Goal: Transaction & Acquisition: Purchase product/service

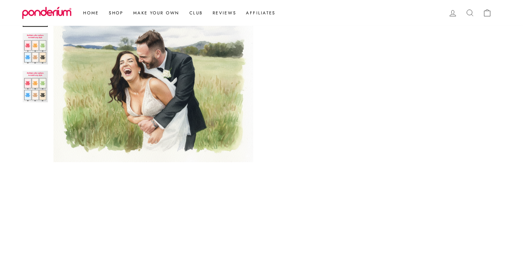
scroll to position [46, 0]
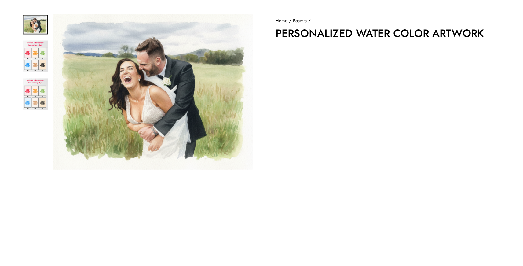
click at [299, 19] on link "Posters" at bounding box center [301, 19] width 13 height 6
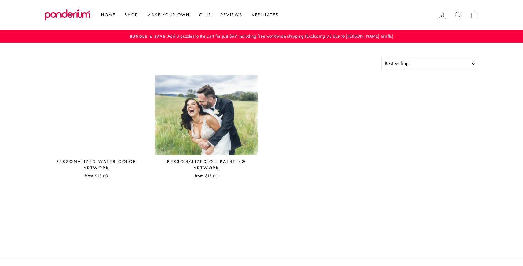
select select "best-selling"
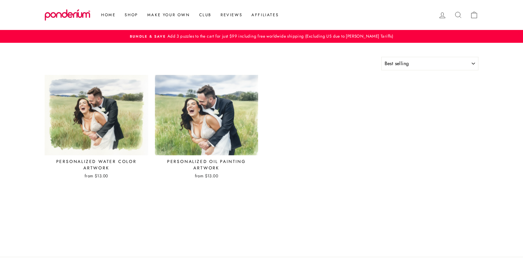
click at [212, 102] on img at bounding box center [207, 115] width 104 height 80
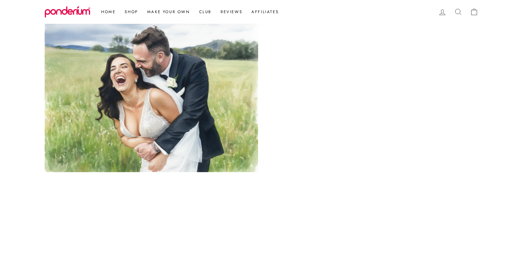
scroll to position [165, 0]
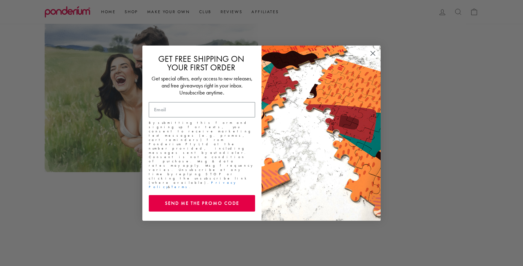
click at [372, 58] on circle "Close dialog" at bounding box center [373, 53] width 10 height 10
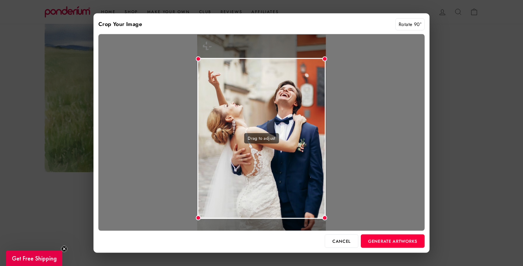
drag, startPoint x: 296, startPoint y: 174, endPoint x: 295, endPoint y: 180, distance: 6.2
click at [295, 180] on div "Drag to adjust" at bounding box center [261, 138] width 129 height 161
click at [382, 247] on button "Generate Artworks" at bounding box center [393, 240] width 64 height 13
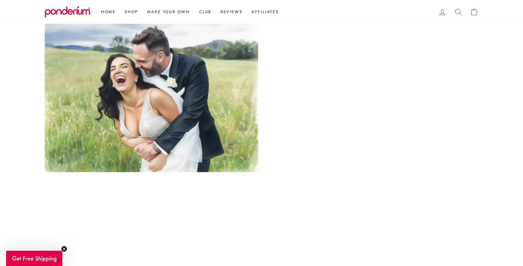
scroll to position [301, 0]
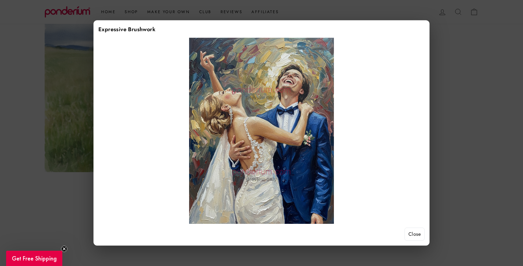
click at [418, 233] on button "Close" at bounding box center [414, 233] width 20 height 13
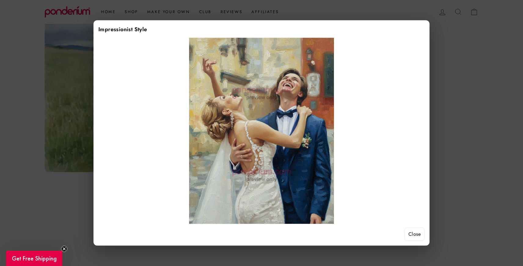
click at [415, 235] on button "Close" at bounding box center [414, 233] width 20 height 13
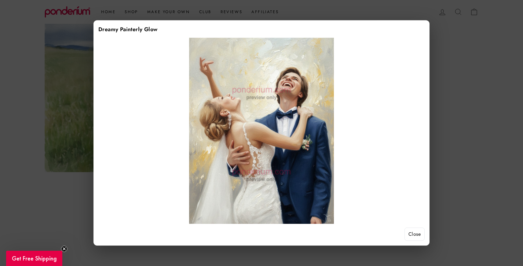
click at [412, 235] on button "Close" at bounding box center [414, 233] width 20 height 13
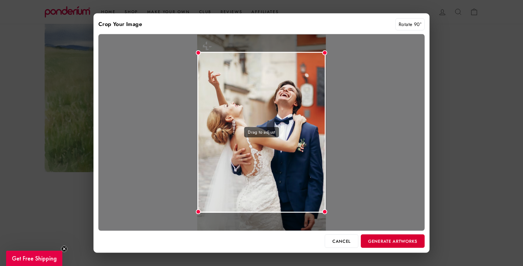
click at [370, 242] on button "Generate Artworks" at bounding box center [393, 240] width 64 height 13
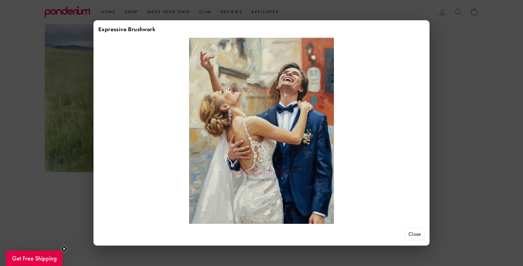
click at [409, 234] on button "Close" at bounding box center [414, 233] width 20 height 13
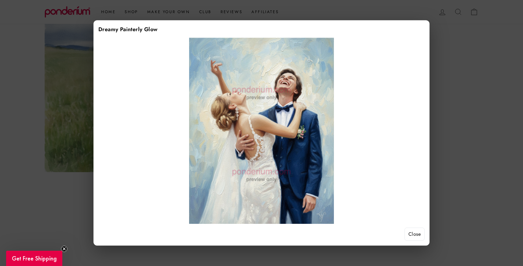
click at [411, 234] on button "Close" at bounding box center [414, 233] width 20 height 13
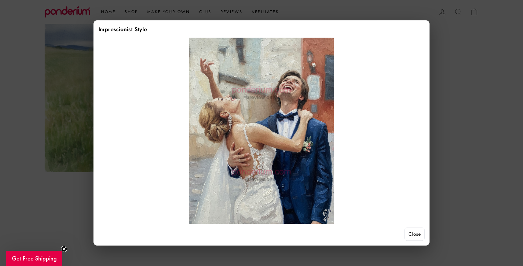
click at [415, 232] on button "Close" at bounding box center [414, 233] width 20 height 13
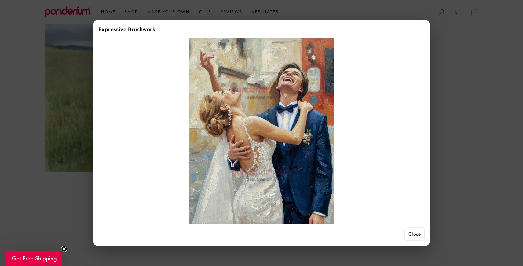
click at [411, 232] on button "Close" at bounding box center [414, 233] width 20 height 13
